Goal: Information Seeking & Learning: Learn about a topic

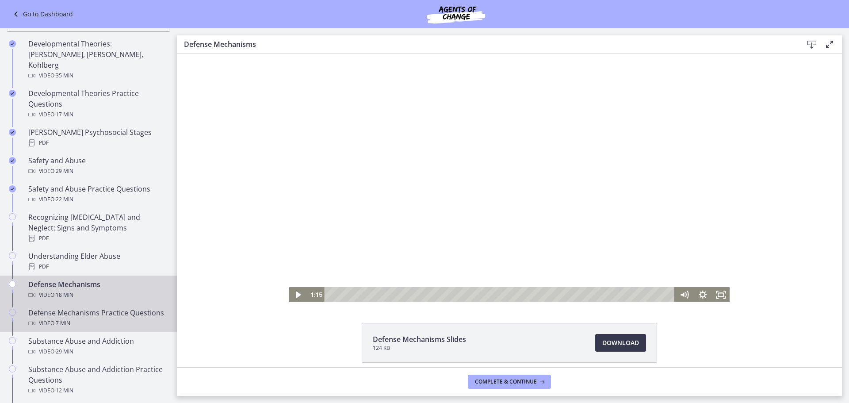
drag, startPoint x: 43, startPoint y: 302, endPoint x: 69, endPoint y: 305, distance: 26.6
click at [43, 307] on div "Defense Mechanisms Practice Questions Video · 7 min" at bounding box center [97, 317] width 138 height 21
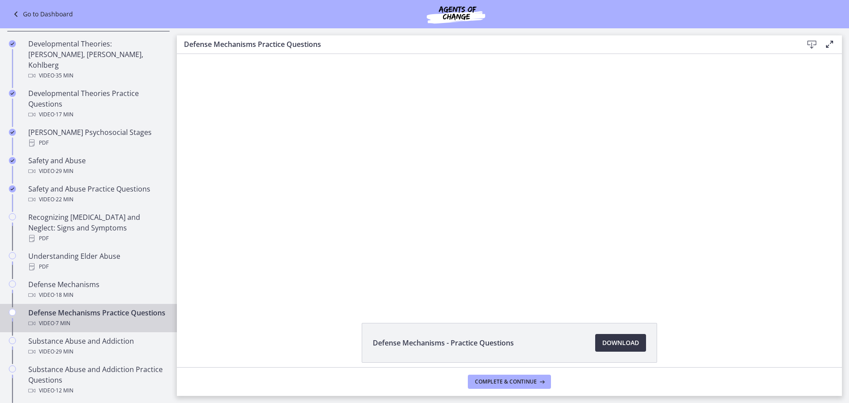
click at [605, 341] on span "Download Opens in a new window" at bounding box center [620, 342] width 37 height 11
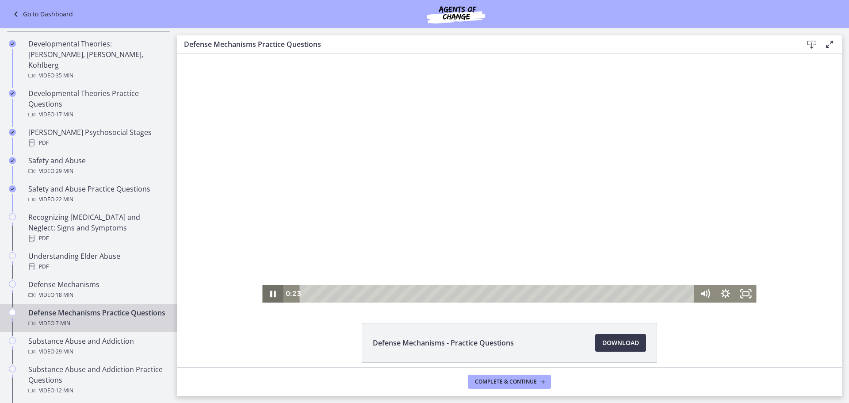
click at [265, 295] on icon "Pause" at bounding box center [272, 294] width 21 height 18
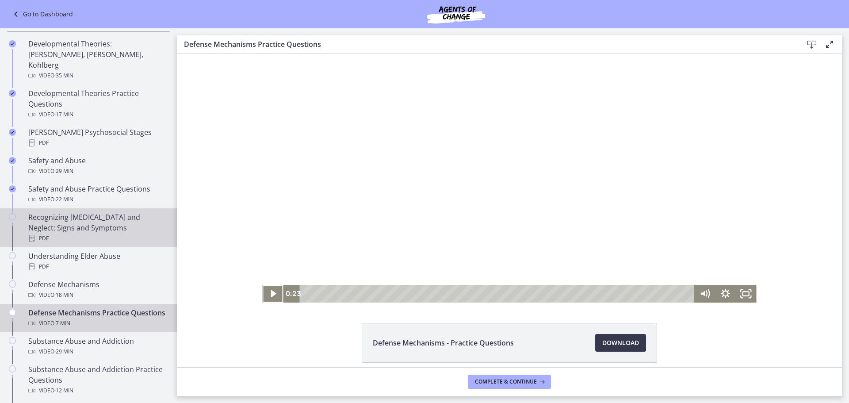
click at [262, 285] on button "Play Video" at bounding box center [272, 294] width 21 height 18
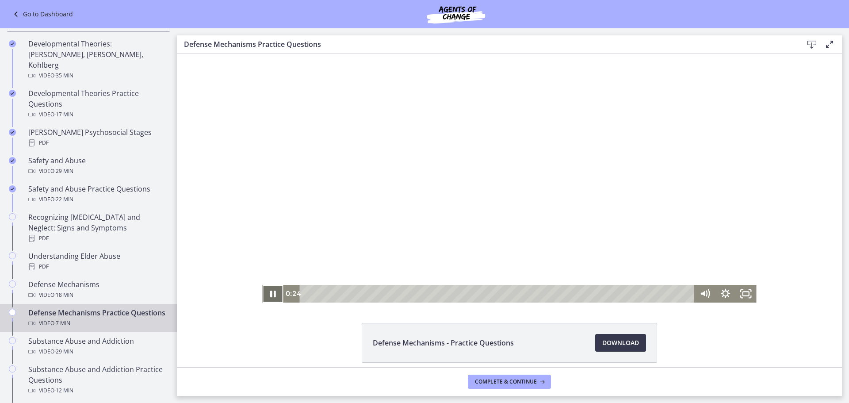
click at [270, 294] on icon "Pause" at bounding box center [273, 293] width 6 height 7
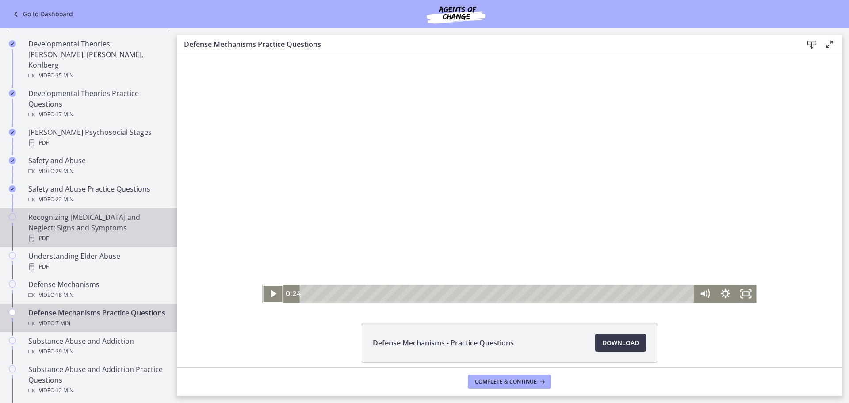
click at [86, 212] on div "Recognizing [MEDICAL_DATA] and Neglect: Signs and Symptoms PDF" at bounding box center [97, 228] width 138 height 32
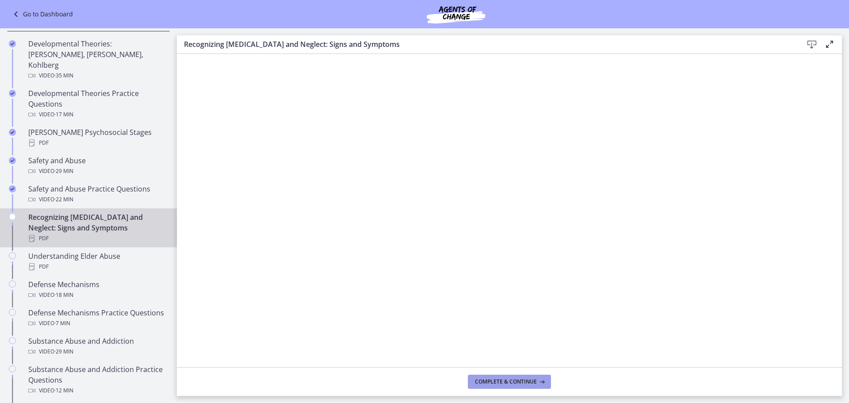
click at [514, 377] on button "Complete & continue" at bounding box center [509, 381] width 83 height 14
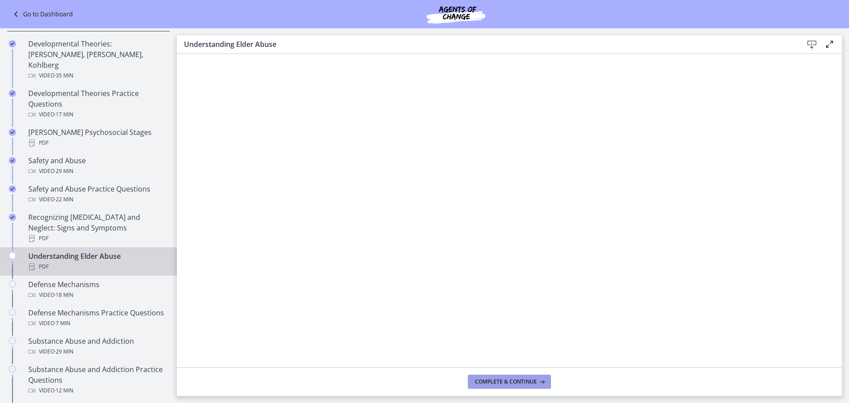
click at [514, 377] on button "Complete & continue" at bounding box center [509, 381] width 83 height 14
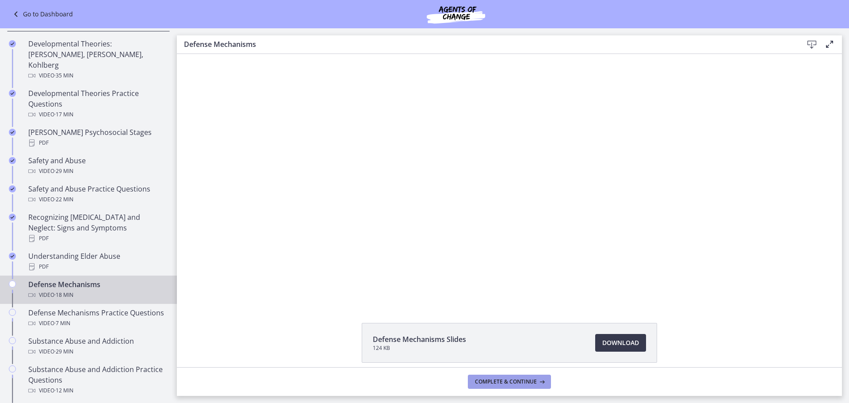
click at [514, 377] on button "Complete & continue" at bounding box center [509, 381] width 83 height 14
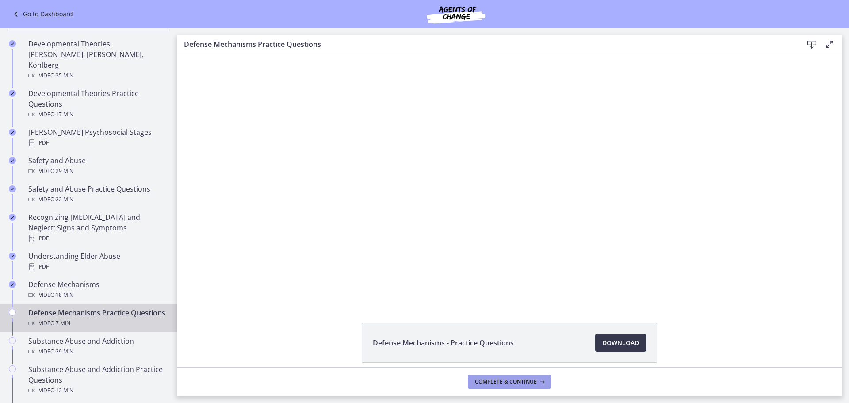
click at [516, 379] on span "Complete & continue" at bounding box center [506, 381] width 62 height 7
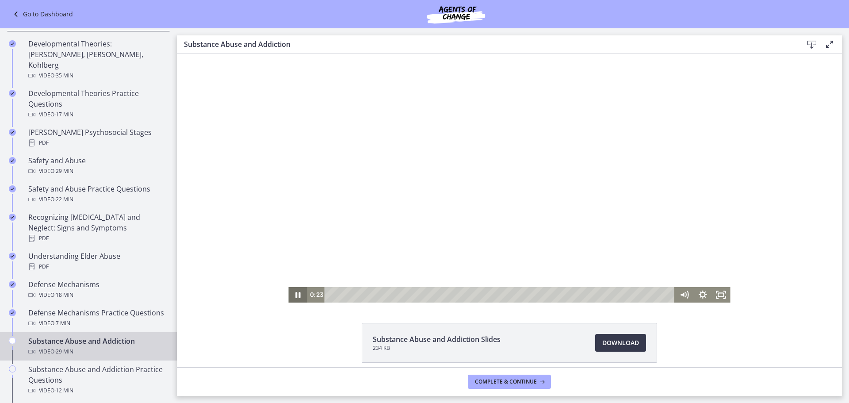
drag, startPoint x: 294, startPoint y: 290, endPoint x: 278, endPoint y: 297, distance: 17.4
click at [294, 290] on icon "Pause" at bounding box center [297, 294] width 19 height 15
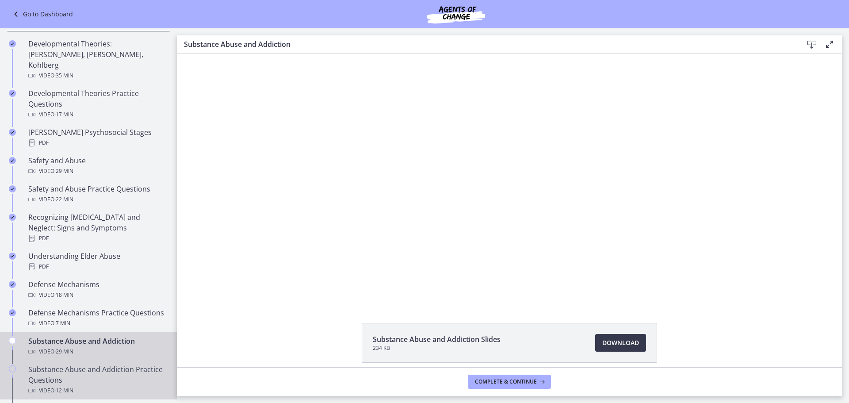
click at [78, 389] on div "Video · 12 min" at bounding box center [97, 390] width 138 height 11
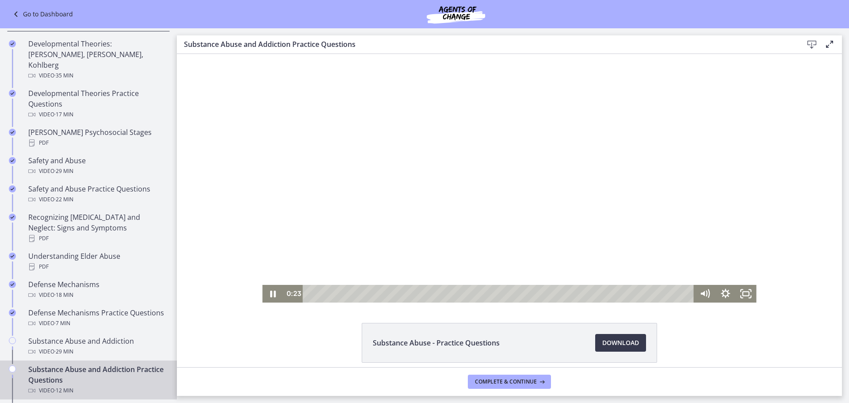
click at [436, 237] on div at bounding box center [509, 178] width 494 height 248
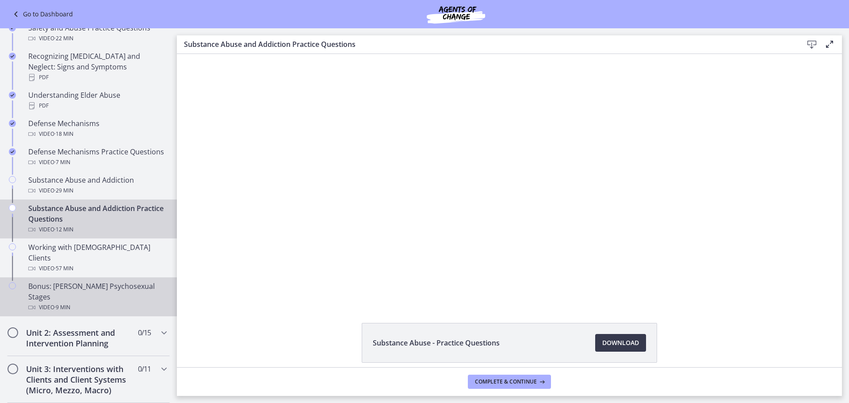
scroll to position [442, 0]
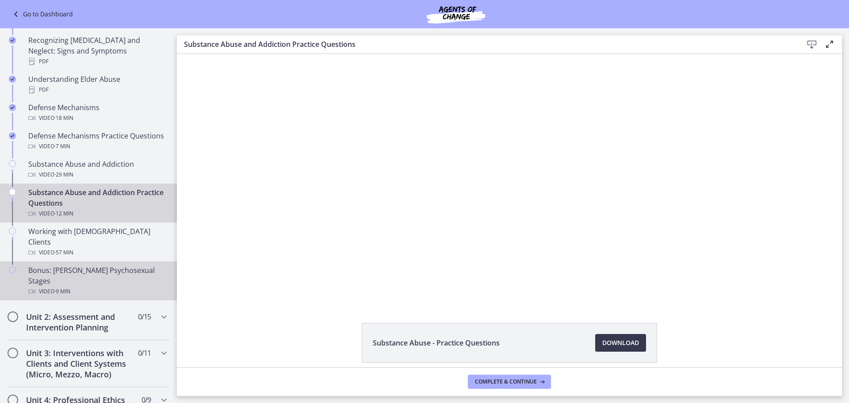
click at [112, 286] on div "Video · 9 min" at bounding box center [97, 291] width 138 height 11
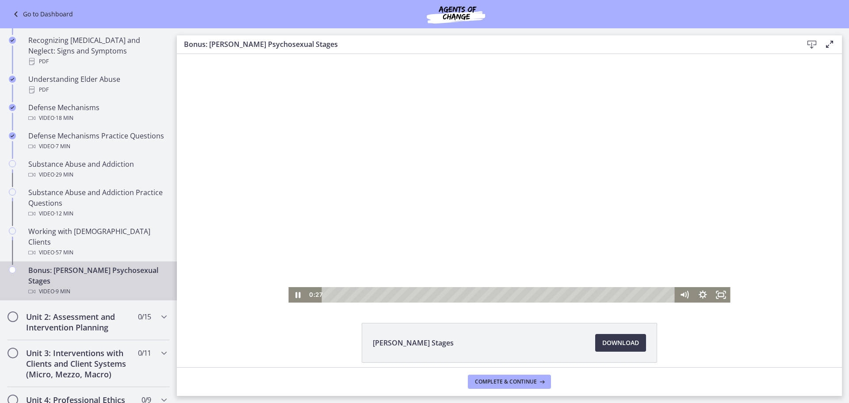
click at [483, 294] on div "Playbar" at bounding box center [499, 294] width 342 height 15
click at [566, 208] on div at bounding box center [509, 178] width 442 height 248
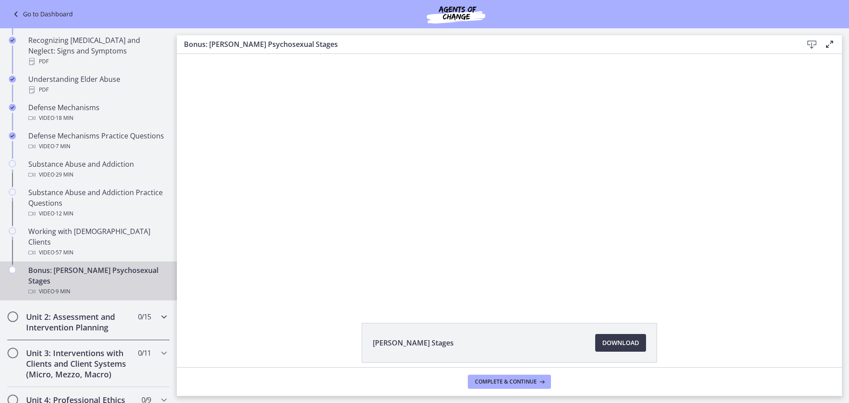
click at [109, 311] on h2 "Unit 2: Assessment and Intervention Planning" at bounding box center [80, 321] width 108 height 21
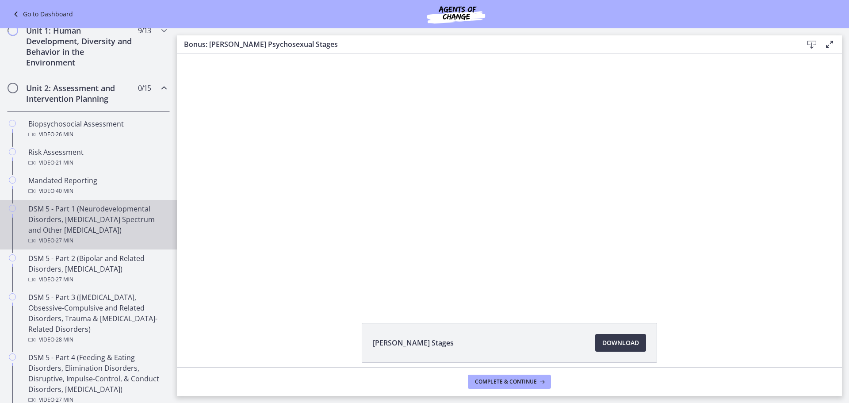
scroll to position [221, 0]
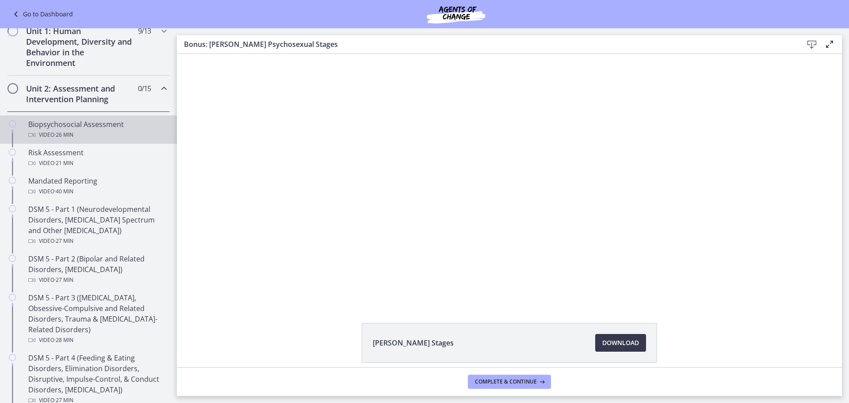
click at [118, 125] on div "Biopsychosocial Assessment Video · 26 min" at bounding box center [97, 129] width 138 height 21
click at [111, 103] on h2 "Unit 2: Assessment and Intervention Planning" at bounding box center [80, 93] width 108 height 21
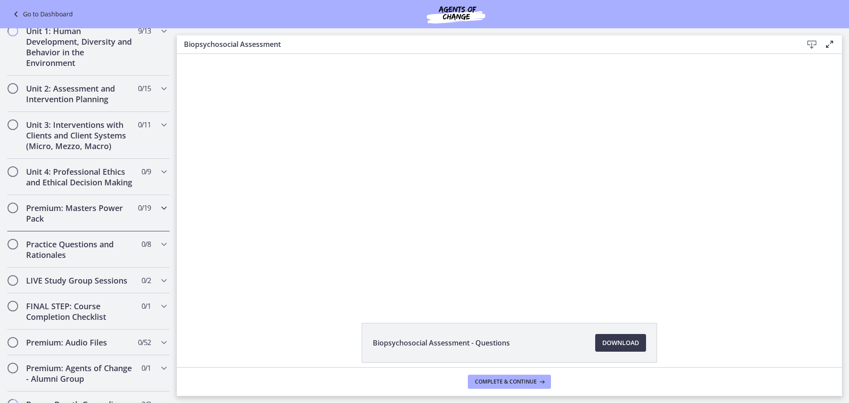
click at [122, 231] on div "Premium: Masters Power Pack 0 / 19 Completed" at bounding box center [88, 213] width 163 height 36
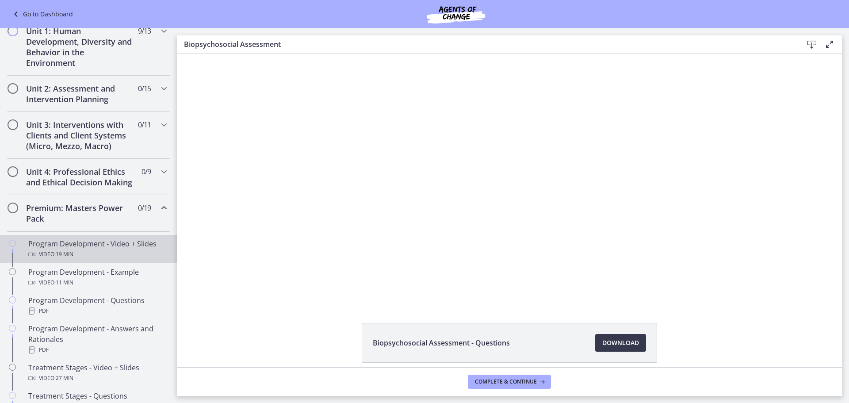
click at [123, 253] on div "Program Development - Video + Slides Video · 19 min" at bounding box center [97, 248] width 138 height 21
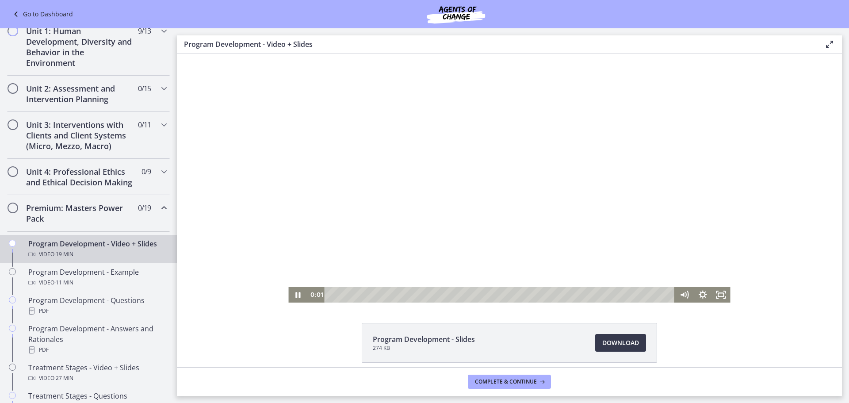
click at [477, 237] on div at bounding box center [509, 178] width 442 height 248
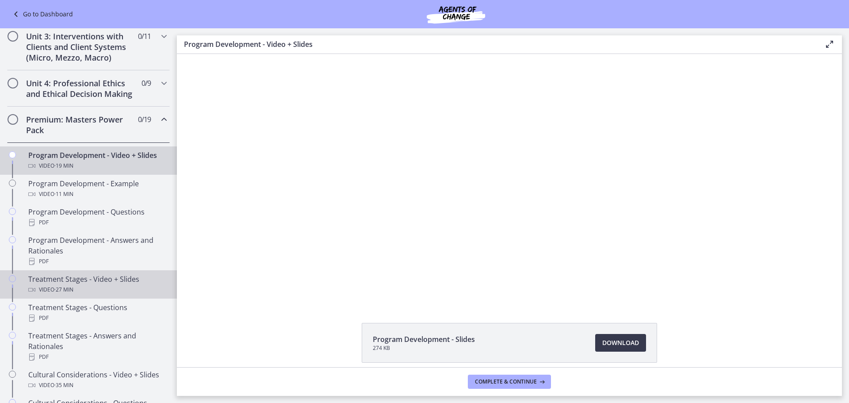
scroll to position [354, 0]
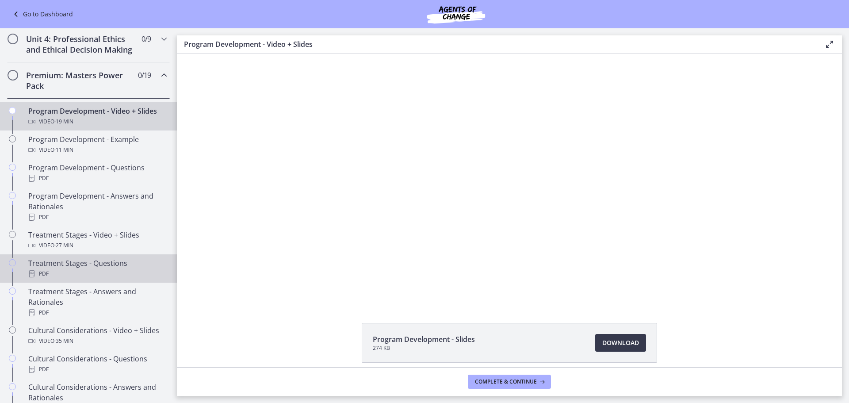
click at [116, 278] on div "Treatment Stages - Questions PDF" at bounding box center [97, 268] width 138 height 21
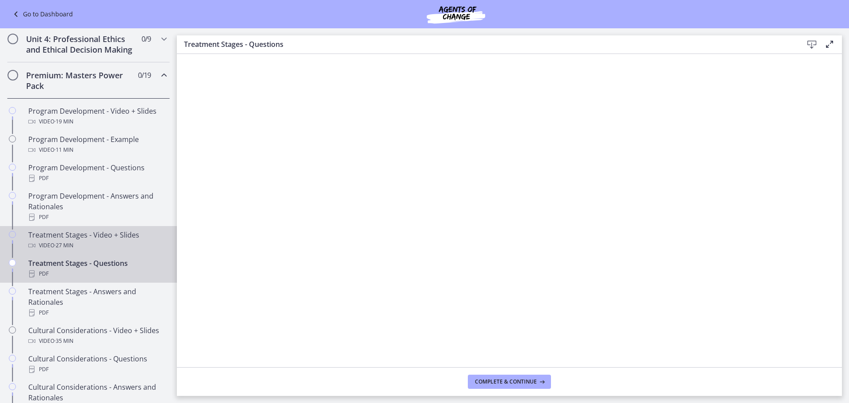
click at [114, 251] on div "Video · 27 min" at bounding box center [97, 245] width 138 height 11
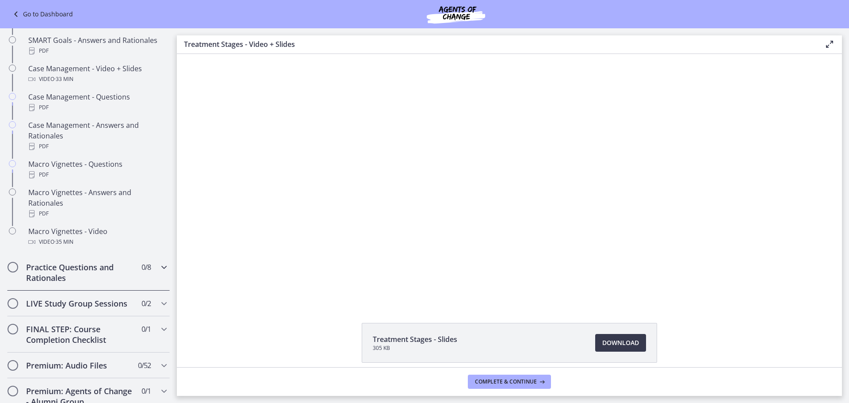
click at [107, 280] on h2 "Practice Questions and Rationales" at bounding box center [80, 272] width 108 height 21
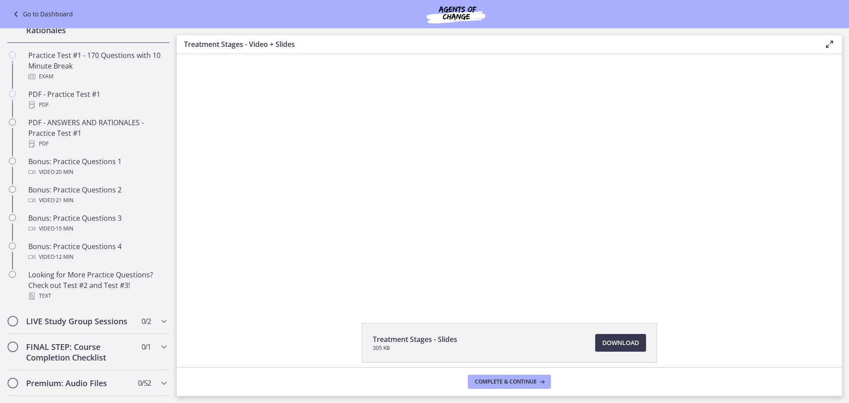
scroll to position [394, 0]
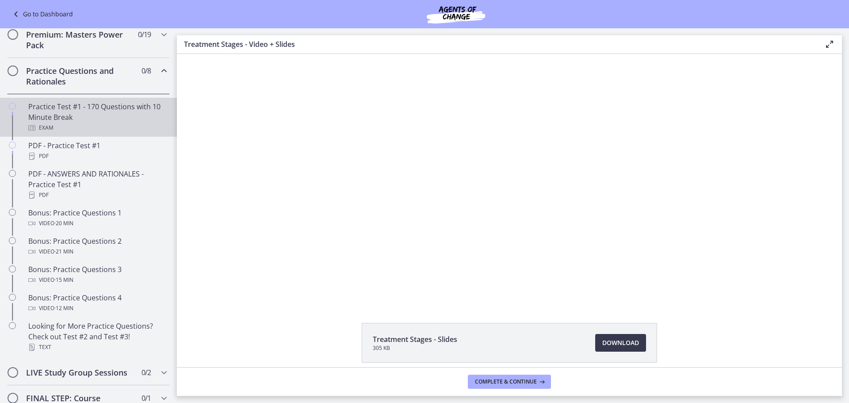
click at [120, 129] on div "Practice Test #1 - 170 Questions with 10 Minute Break Exam" at bounding box center [97, 117] width 138 height 32
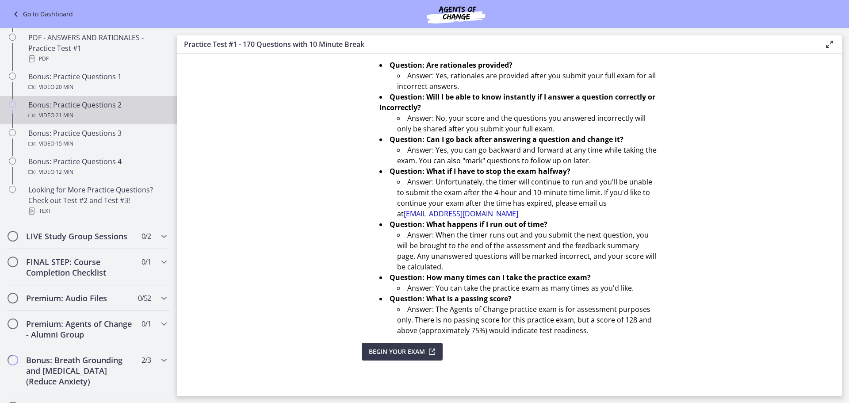
scroll to position [354, 0]
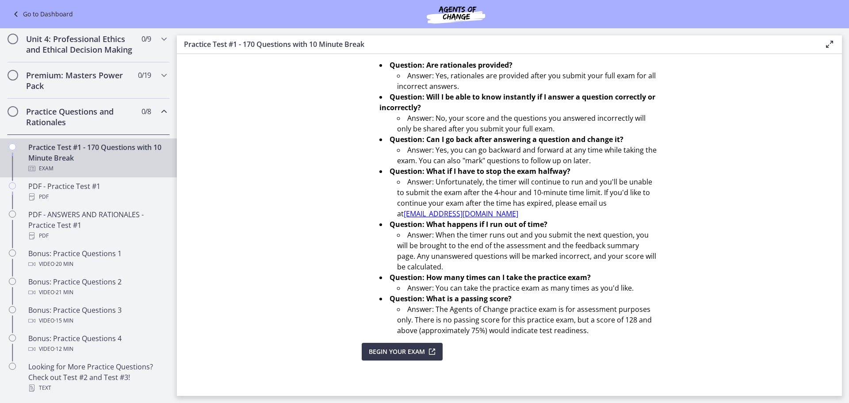
click at [140, 130] on div "Practice Questions and Rationales 0 / 8 Completed" at bounding box center [88, 117] width 163 height 36
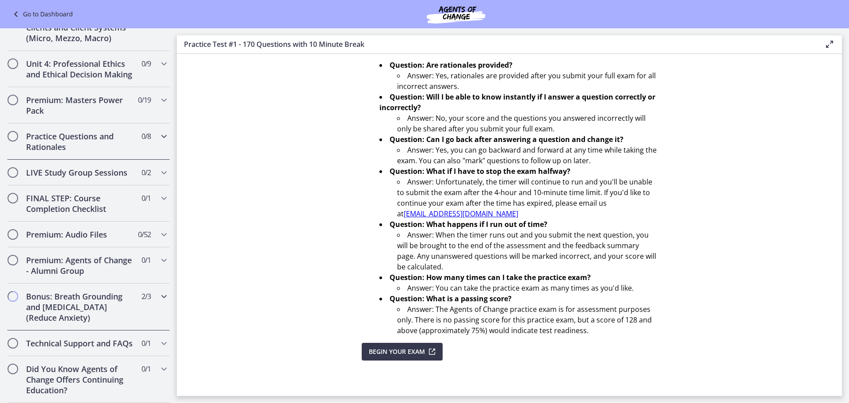
scroll to position [350, 0]
click at [108, 202] on h2 "FINAL STEP: Course Completion Checklist" at bounding box center [80, 203] width 108 height 21
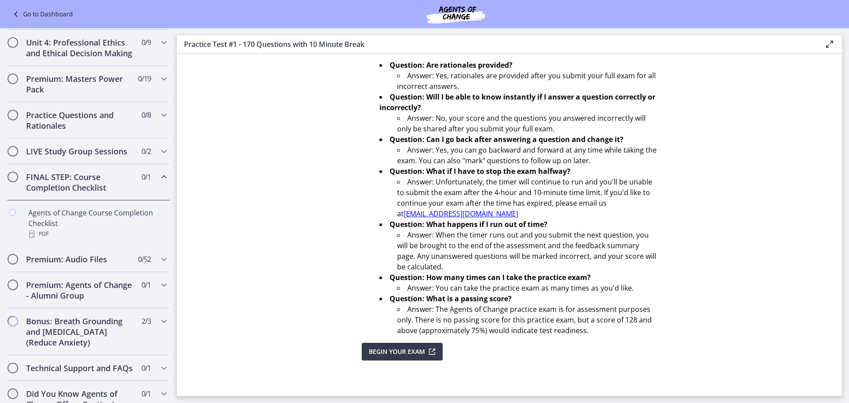
click at [108, 193] on h2 "FINAL STEP: Course Completion Checklist" at bounding box center [80, 182] width 108 height 21
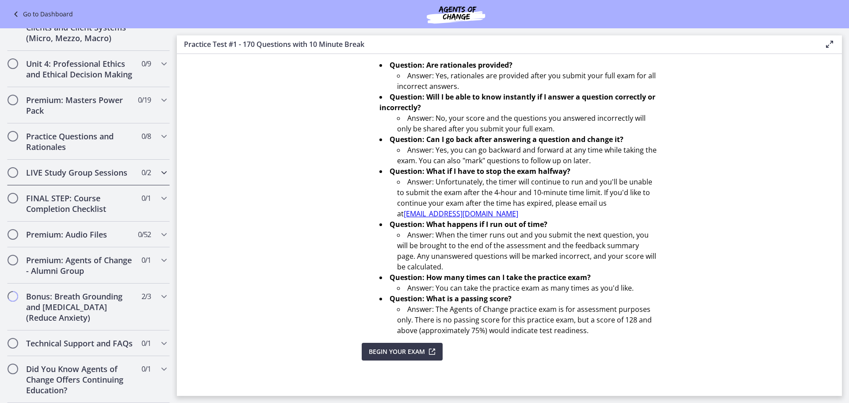
click at [96, 167] on h2 "LIVE Study Group Sessions" at bounding box center [80, 172] width 108 height 11
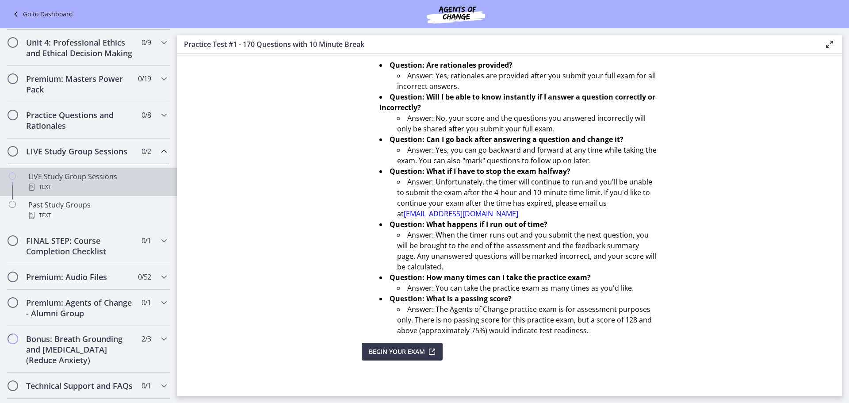
click at [101, 192] on div "Text" at bounding box center [97, 187] width 138 height 11
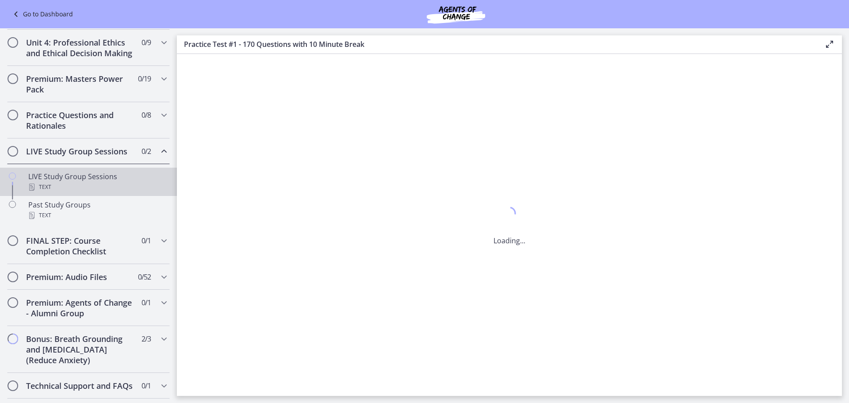
scroll to position [0, 0]
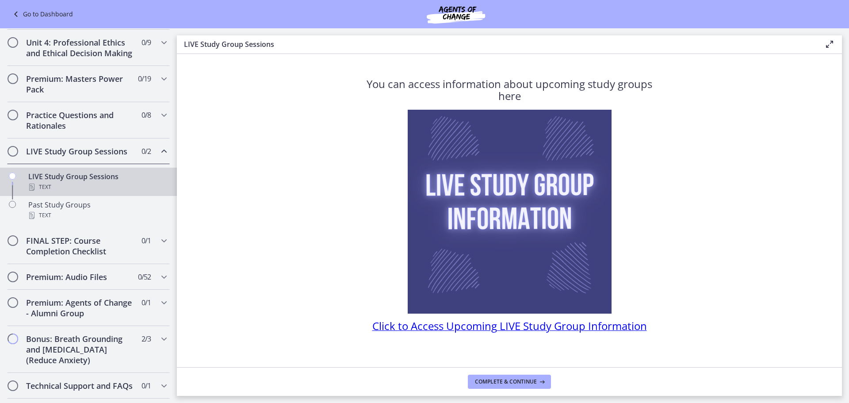
click at [497, 324] on span "Click to Access Upcoming LIVE Study Group Information" at bounding box center [509, 325] width 275 height 15
click at [137, 152] on div "LIVE Study Group Sessions 0 / 2 Completed" at bounding box center [88, 151] width 163 height 26
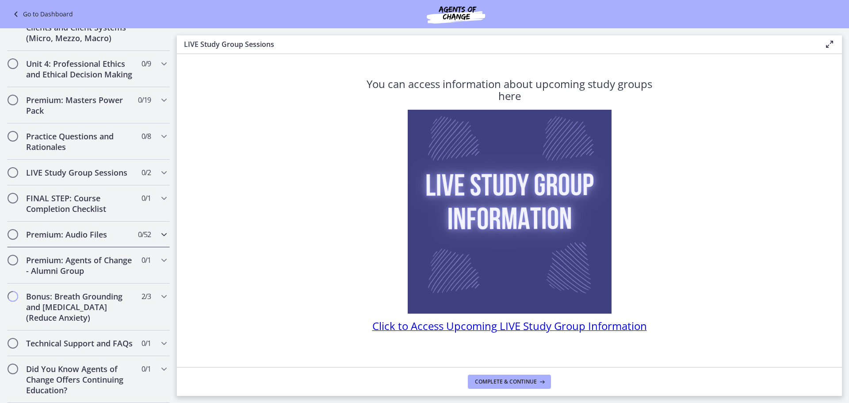
click at [138, 229] on span "0 / 52 Completed" at bounding box center [144, 234] width 13 height 11
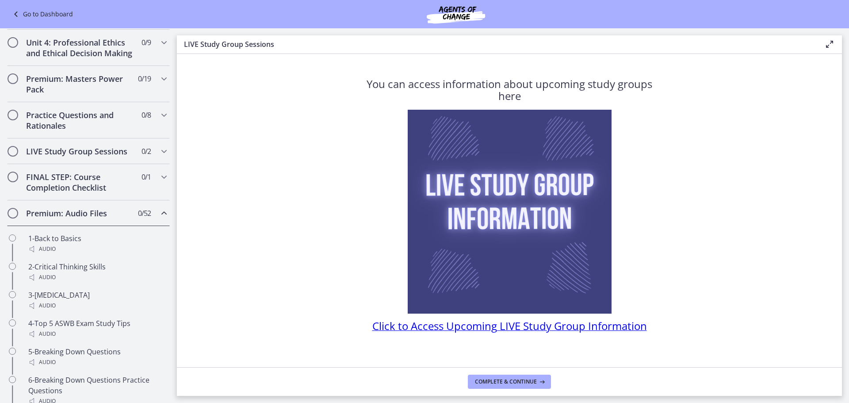
click at [138, 218] on span "0 / 52 Completed" at bounding box center [144, 213] width 13 height 11
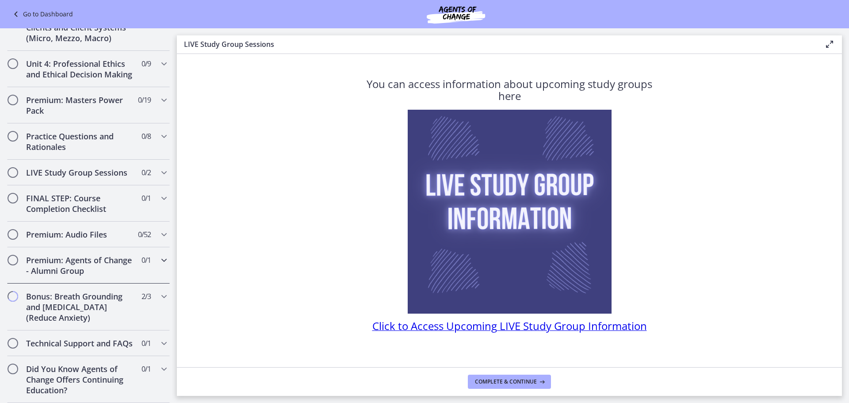
click at [123, 256] on h2 "Premium: Agents of Change - Alumni Group" at bounding box center [80, 265] width 108 height 21
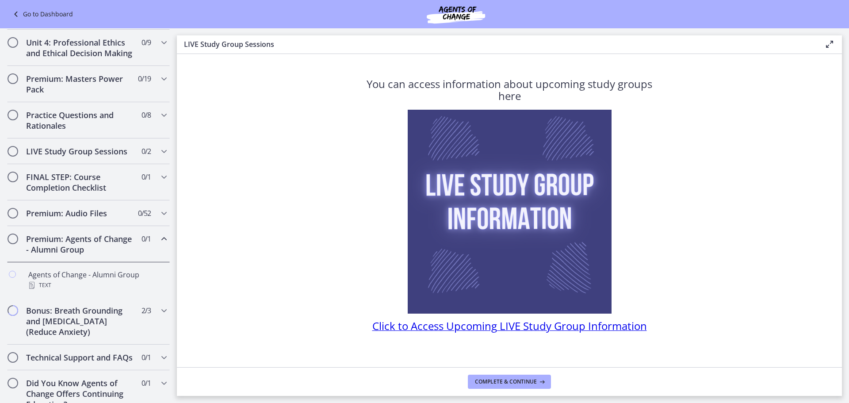
click at [123, 255] on h2 "Premium: Agents of Change - Alumni Group" at bounding box center [80, 243] width 108 height 21
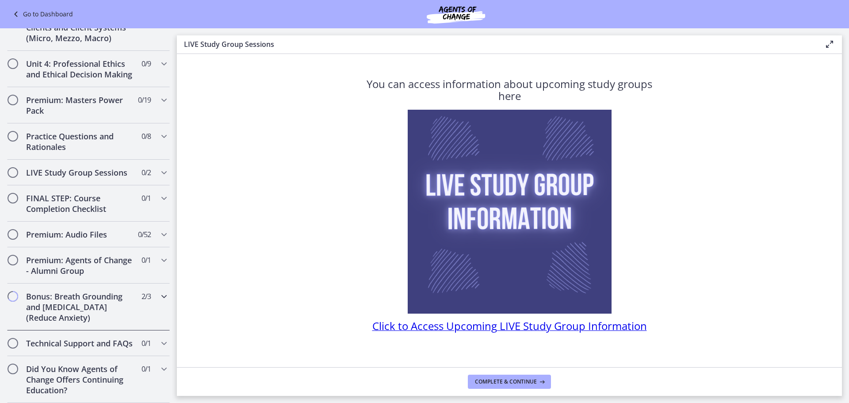
click at [112, 295] on h2 "Bonus: Breath Grounding and [MEDICAL_DATA] (Reduce Anxiety)" at bounding box center [80, 307] width 108 height 32
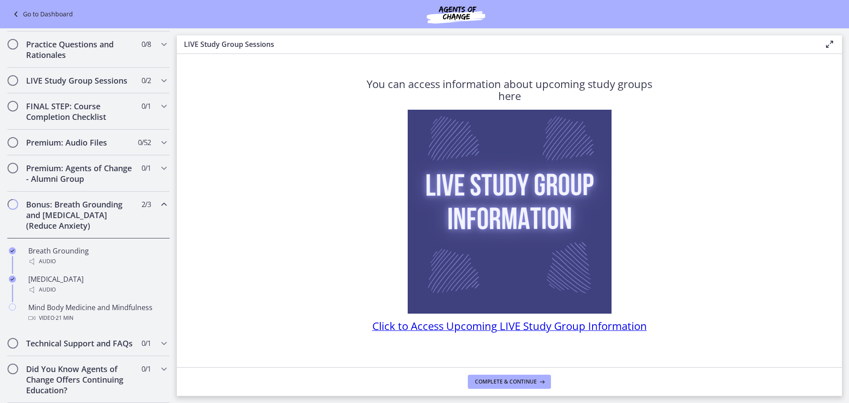
click at [99, 206] on h2 "Bonus: Breath Grounding and [MEDICAL_DATA] (Reduce Anxiety)" at bounding box center [80, 215] width 108 height 32
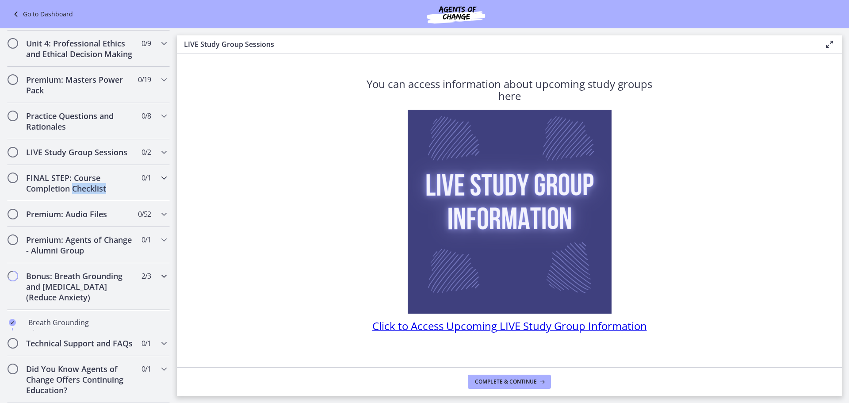
click at [99, 201] on div "FINAL STEP: Course Completion Checklist 0 / 1 Completed" at bounding box center [88, 183] width 163 height 36
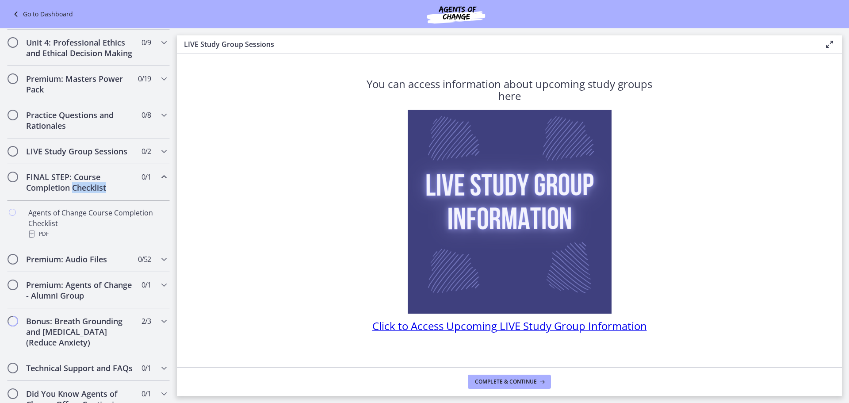
click at [98, 193] on h2 "FINAL STEP: Course Completion Checklist" at bounding box center [80, 182] width 108 height 21
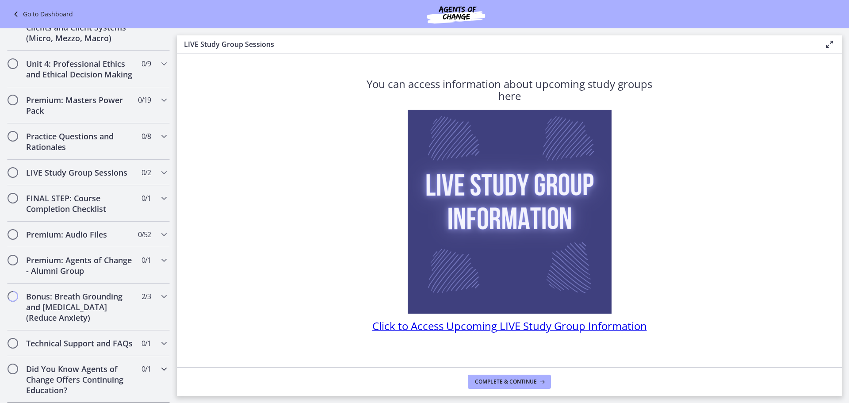
click at [93, 371] on h2 "Did You Know Agents of Change Offers Continuing Education?" at bounding box center [80, 379] width 108 height 32
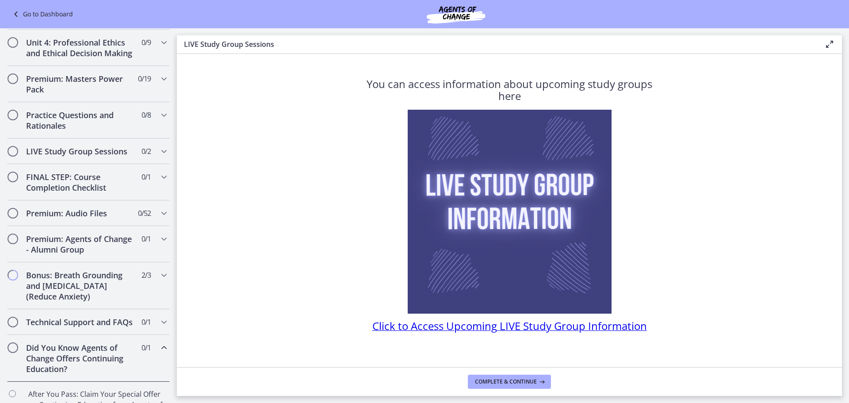
scroll to position [407, 0]
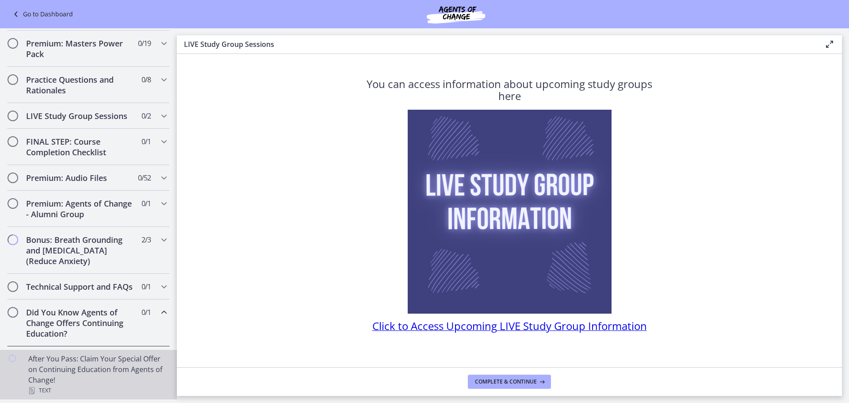
click at [97, 362] on div "After You Pass: Claim Your Special Offer on Continuing Education from Agents of…" at bounding box center [97, 374] width 138 height 42
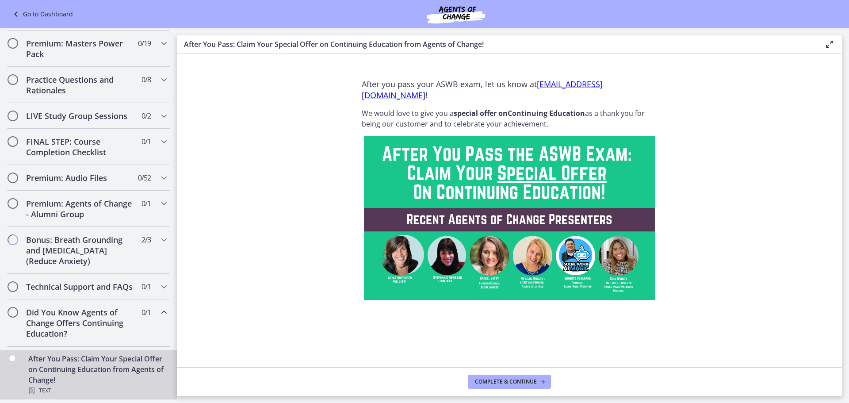
click at [113, 365] on div "After You Pass: Claim Your Special Offer on Continuing Education from Agents of…" at bounding box center [97, 374] width 138 height 42
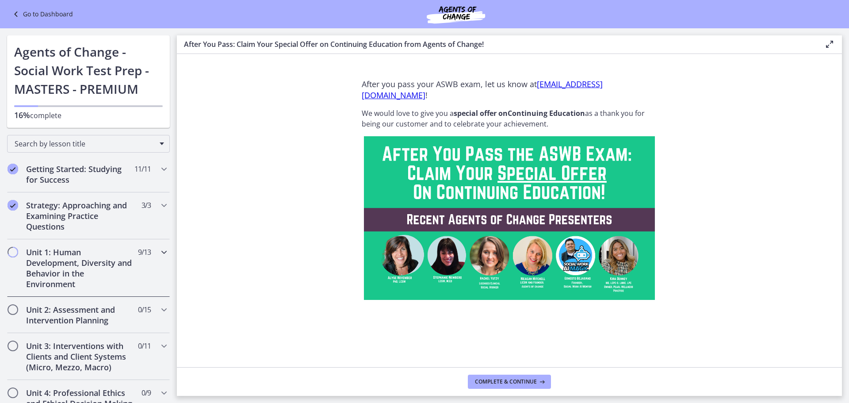
click at [117, 260] on h2 "Unit 1: Human Development, Diversity and Behavior in the Environment" at bounding box center [80, 268] width 108 height 42
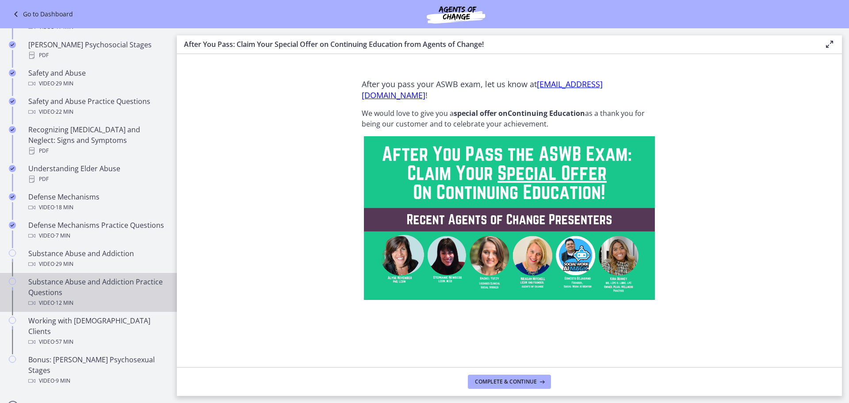
scroll to position [354, 0]
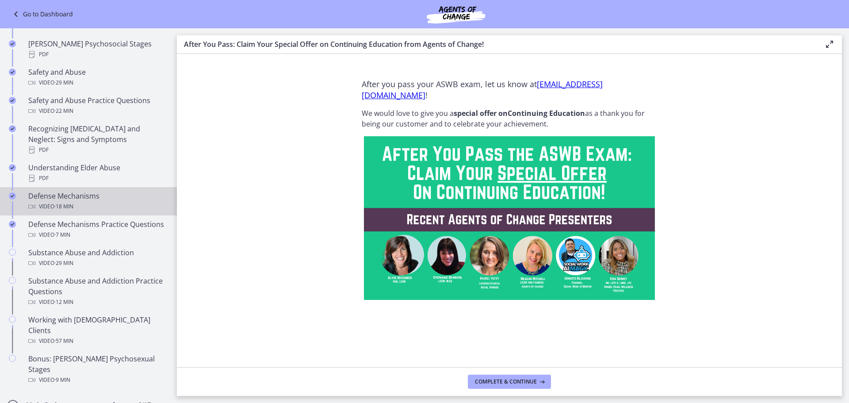
click at [114, 201] on div "Video · 18 min" at bounding box center [97, 206] width 138 height 11
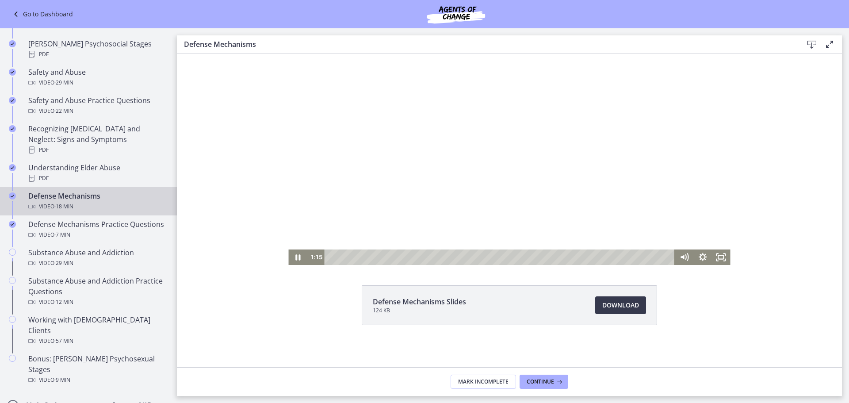
scroll to position [38, 0]
click at [288, 256] on icon "Pause" at bounding box center [297, 256] width 19 height 15
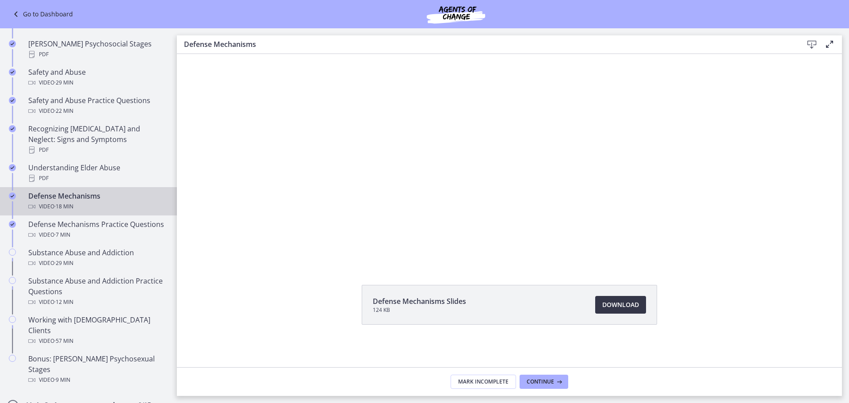
click at [616, 305] on span "Download Opens in a new window" at bounding box center [620, 304] width 37 height 11
